Goal: Information Seeking & Learning: Learn about a topic

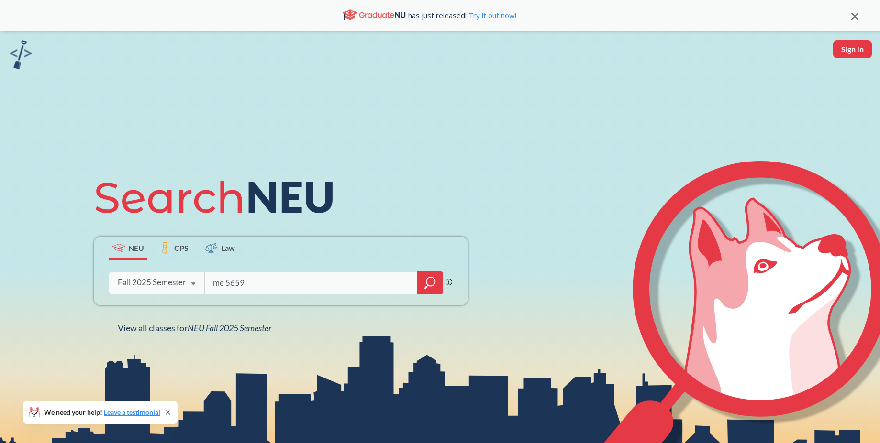
type input "me 5659"
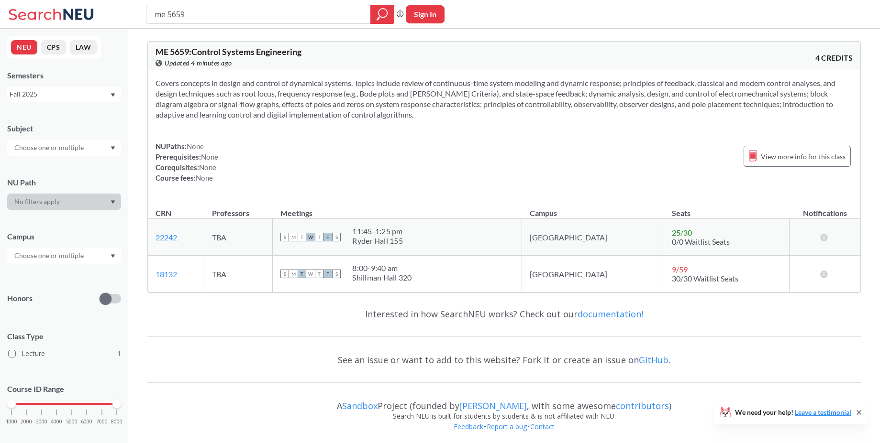
click at [77, 96] on div "Fall 2025" at bounding box center [60, 94] width 100 height 11
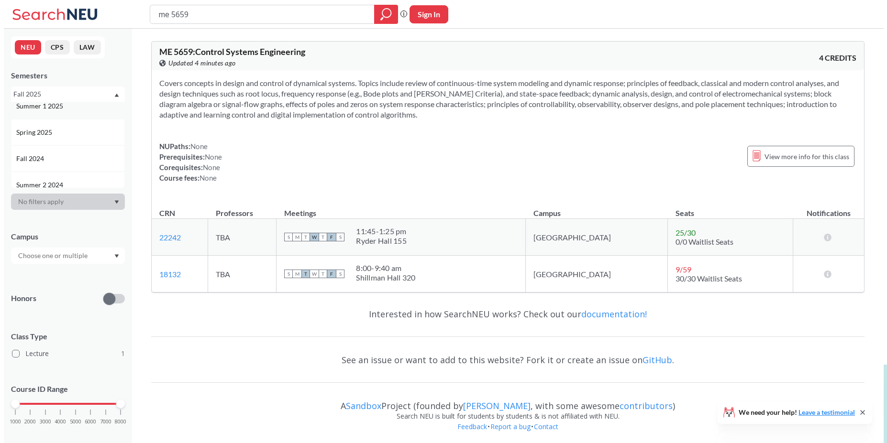
scroll to position [115, 0]
click at [67, 105] on div "Spring 2025" at bounding box center [66, 105] width 108 height 11
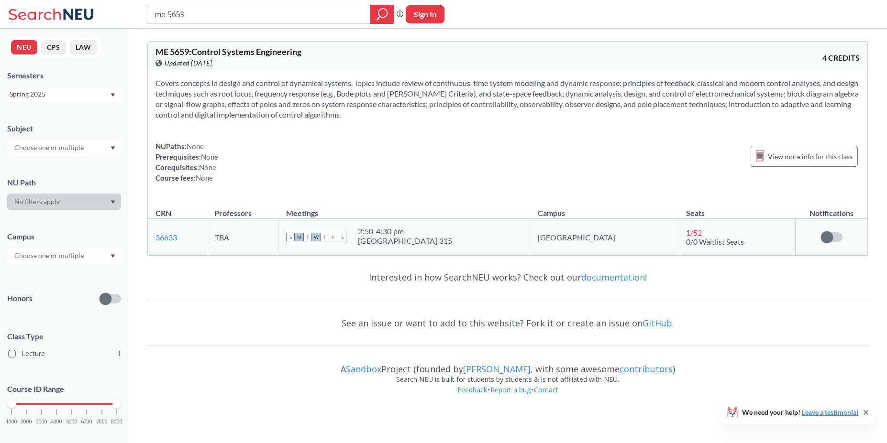
click at [234, 411] on body "me 5659 Phrase search guarantees the exact search appears in the results. Ex. I…" at bounding box center [443, 221] width 887 height 443
click at [381, 128] on div "Covers concepts in design and control of dynamical systems. Topics include revi…" at bounding box center [507, 134] width 719 height 128
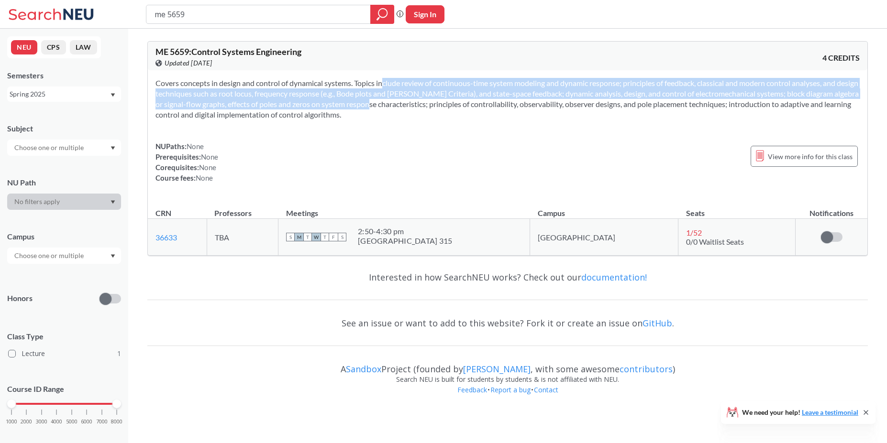
drag, startPoint x: 374, startPoint y: 98, endPoint x: 370, endPoint y: 87, distance: 12.1
click at [370, 87] on section "Covers concepts in design and control of dynamical systems. Topics include revi…" at bounding box center [507, 99] width 704 height 42
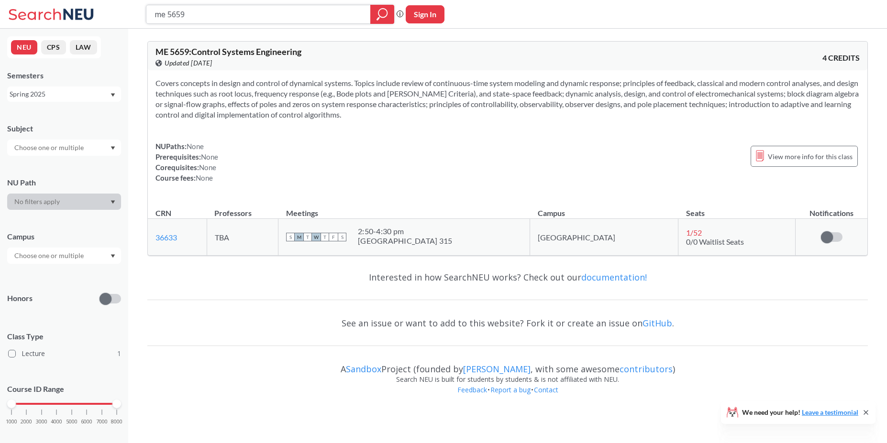
click at [213, 8] on input "me 5659" at bounding box center [259, 14] width 210 height 16
click at [219, 13] on input "me 5659" at bounding box center [259, 14] width 210 height 16
type input "me 5554"
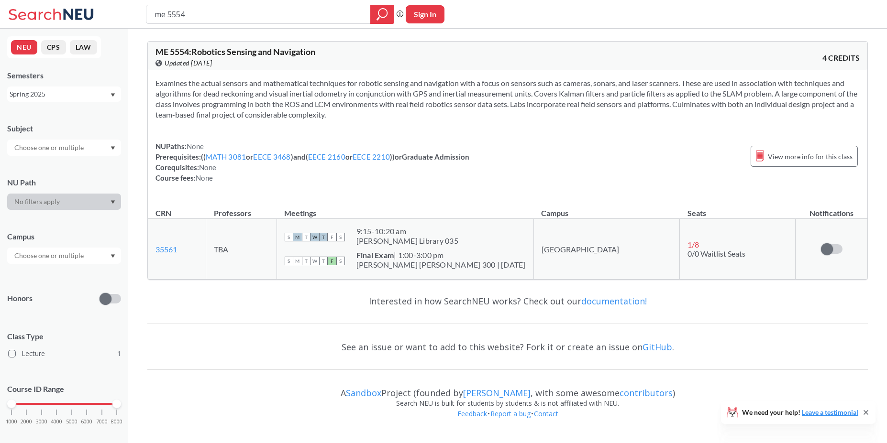
click at [400, 234] on div "9:15 - 10:20 am" at bounding box center [407, 232] width 102 height 10
click at [328, 243] on div "S M T W T F S" at bounding box center [315, 237] width 60 height 21
click at [302, 241] on span "M" at bounding box center [297, 237] width 9 height 9
click at [166, 248] on link "35561" at bounding box center [166, 249] width 22 height 9
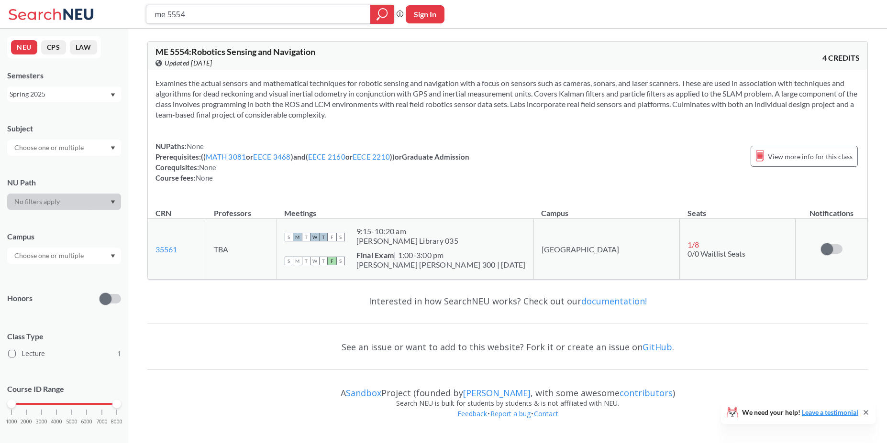
click at [219, 12] on input "me 5554" at bounding box center [259, 14] width 210 height 16
click at [217, 16] on input "me 5554" at bounding box center [259, 14] width 210 height 16
click at [161, 17] on input "me 5554" at bounding box center [259, 14] width 210 height 16
type input "eece 5554"
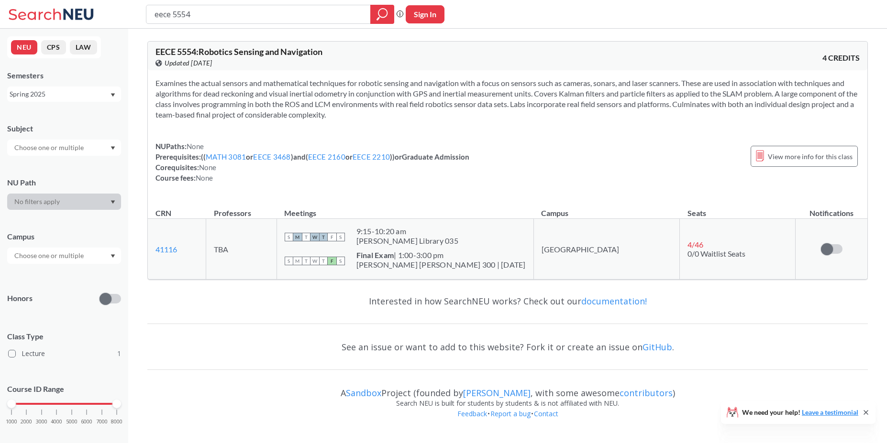
click at [369, 96] on section "Examines the actual sensors and mathematical techniques for robotic sensing and…" at bounding box center [507, 99] width 704 height 42
click at [255, 22] on div "eece 5554" at bounding box center [270, 14] width 248 height 19
click at [205, 2] on div "eece 5554 Phrase search guarantees the exact search appears in the results. Ex.…" at bounding box center [443, 14] width 887 height 29
click at [210, 20] on input "eece 5554" at bounding box center [259, 14] width 210 height 16
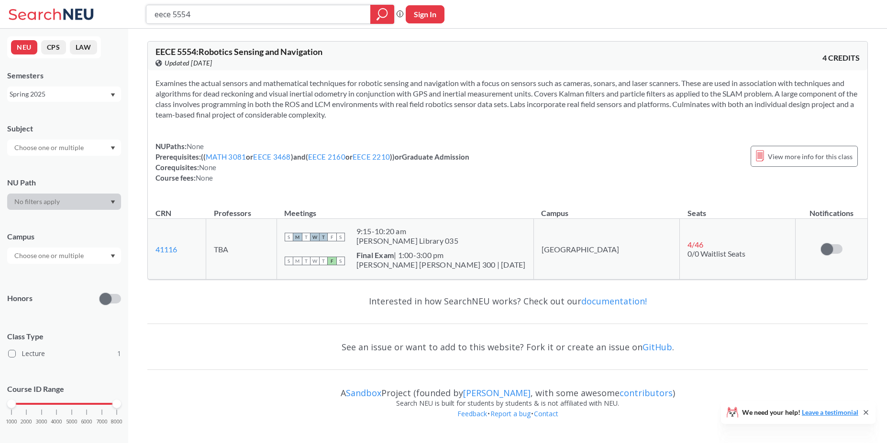
click at [210, 20] on input "eece 5554" at bounding box center [259, 14] width 210 height 16
paste input "CS 5335"
type input "CS 5335"
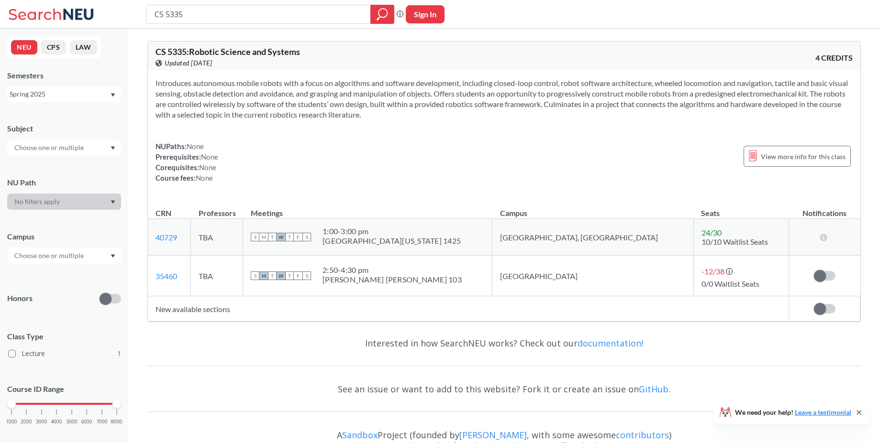
click at [368, 235] on div "1:00 - 3:00 pm" at bounding box center [391, 232] width 138 height 10
click at [390, 240] on div "[GEOGRAPHIC_DATA][US_STATE] 1425" at bounding box center [391, 241] width 138 height 10
drag, startPoint x: 403, startPoint y: 118, endPoint x: 387, endPoint y: 75, distance: 46.0
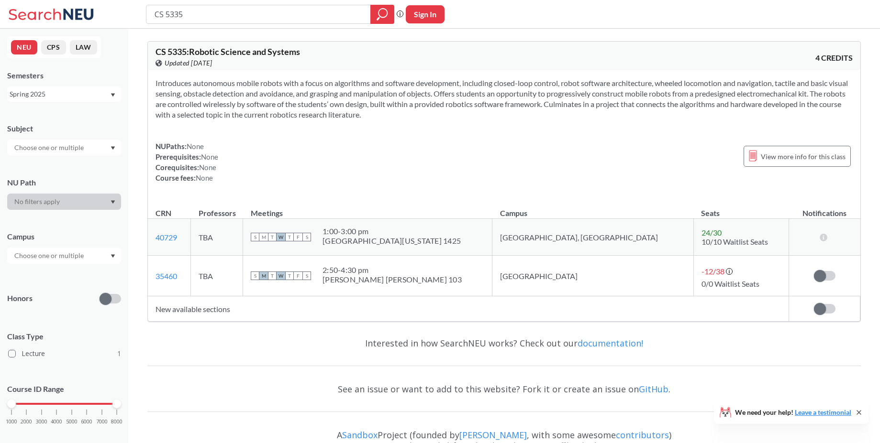
click at [387, 75] on div "Introduces autonomous mobile robots with a focus on algorithms and software dev…" at bounding box center [504, 134] width 712 height 128
click at [398, 117] on section "Introduces autonomous mobile robots with a focus on algorithms and software dev…" at bounding box center [503, 99] width 697 height 42
